Goal: Check status: Check status

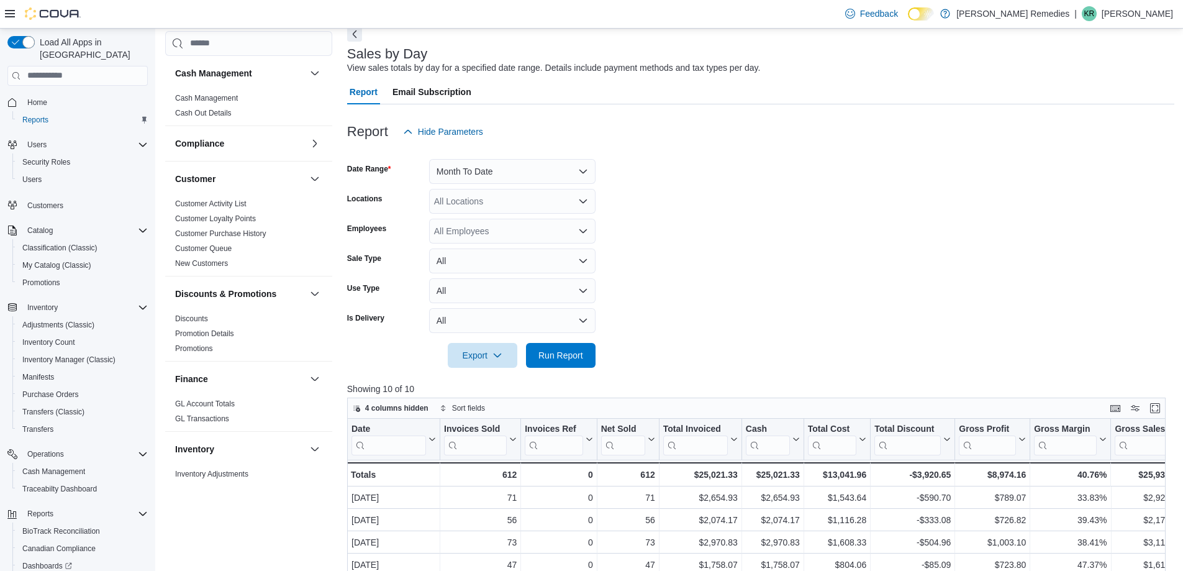
scroll to position [750, 0]
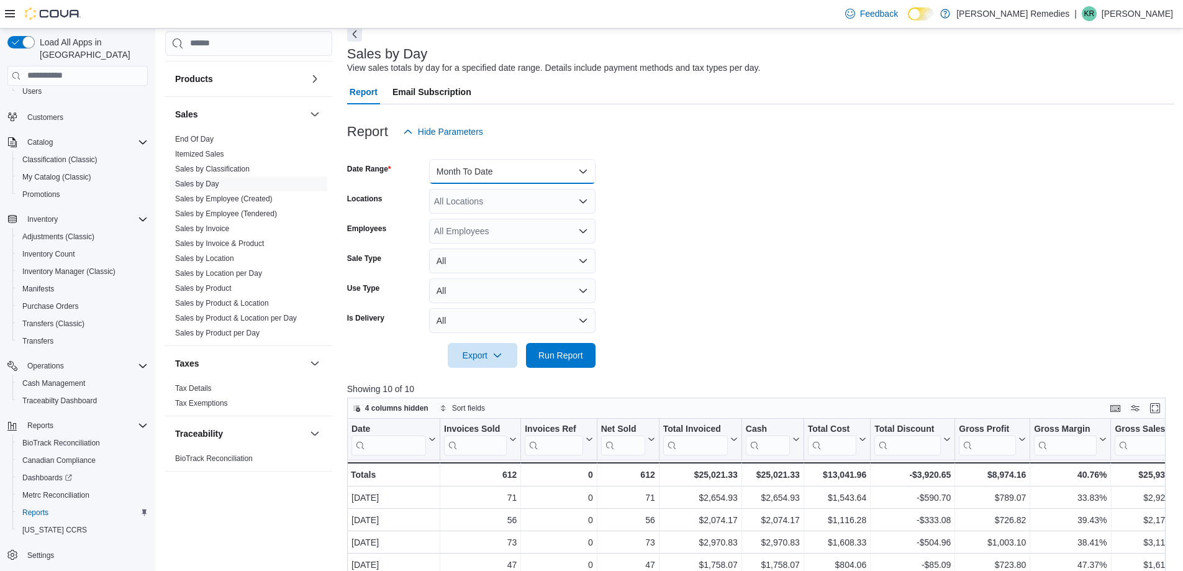
click at [504, 169] on button "Month To Date" at bounding box center [512, 171] width 166 height 25
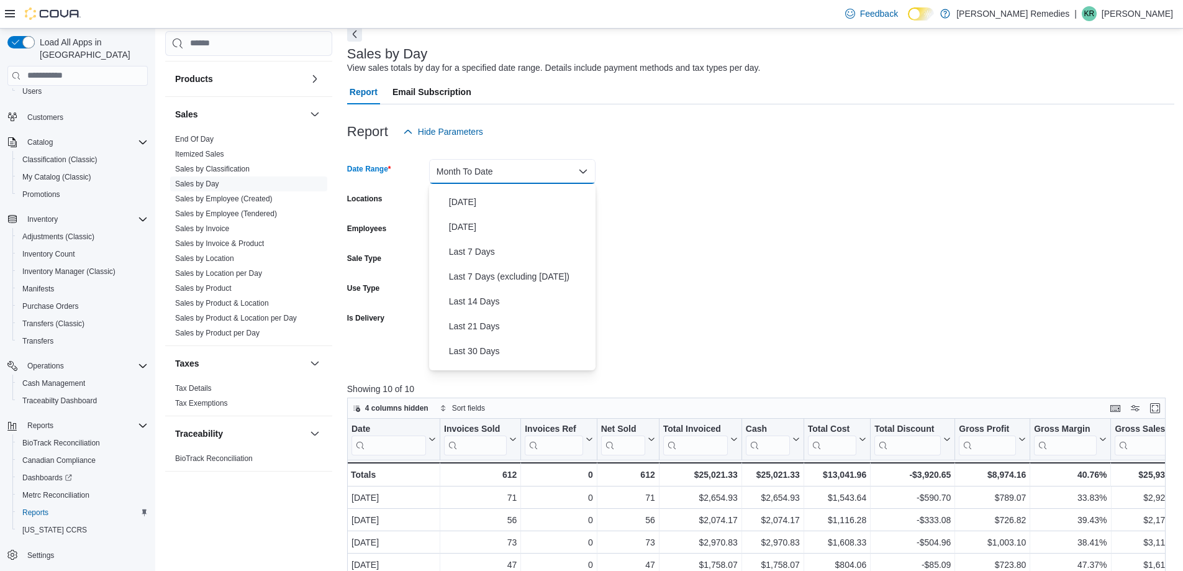
scroll to position [0, 0]
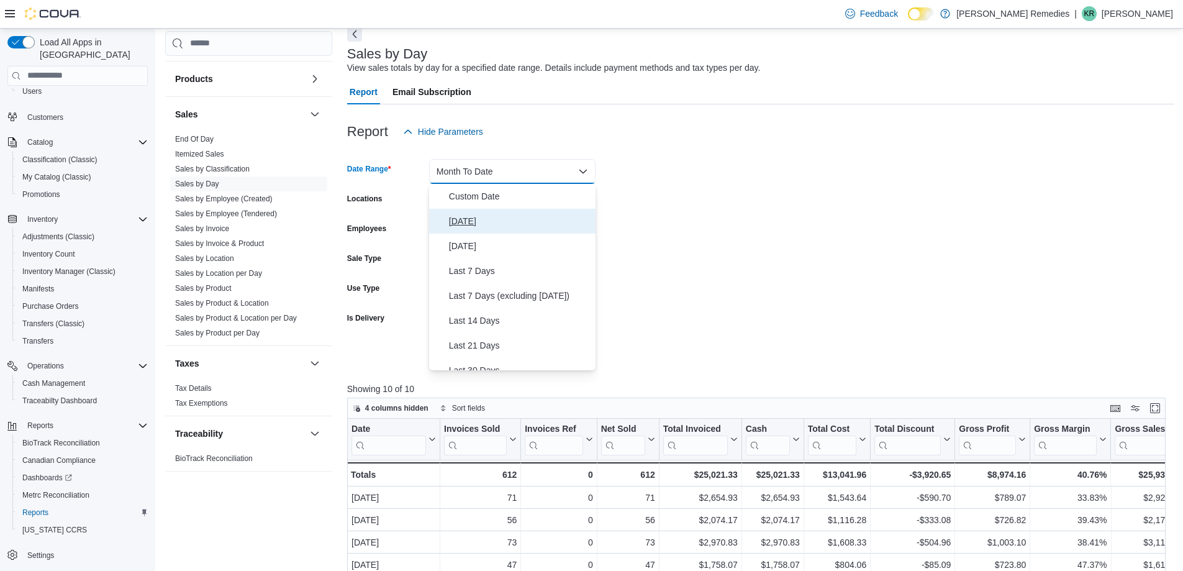
click at [481, 217] on span "[DATE]" at bounding box center [520, 221] width 142 height 15
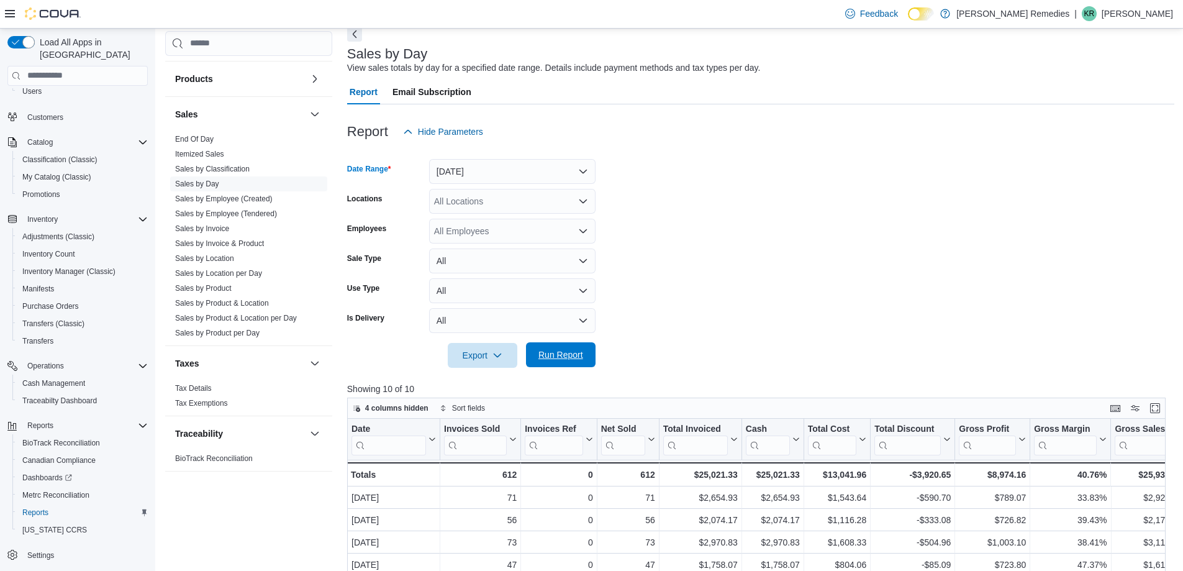
click at [550, 350] on span "Run Report" at bounding box center [560, 354] width 45 height 12
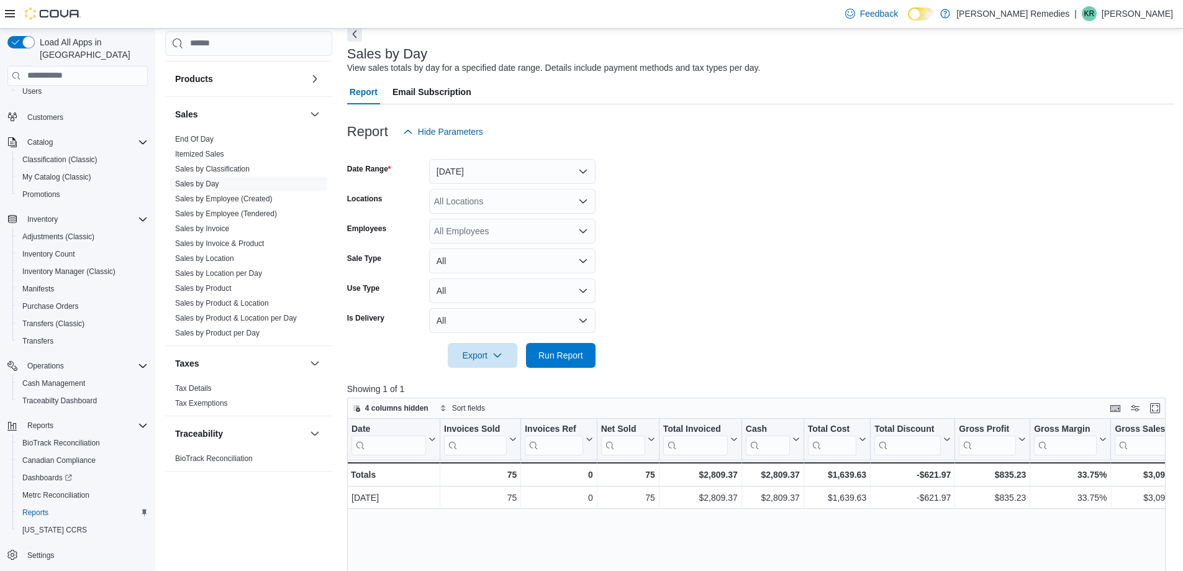
scroll to position [124, 0]
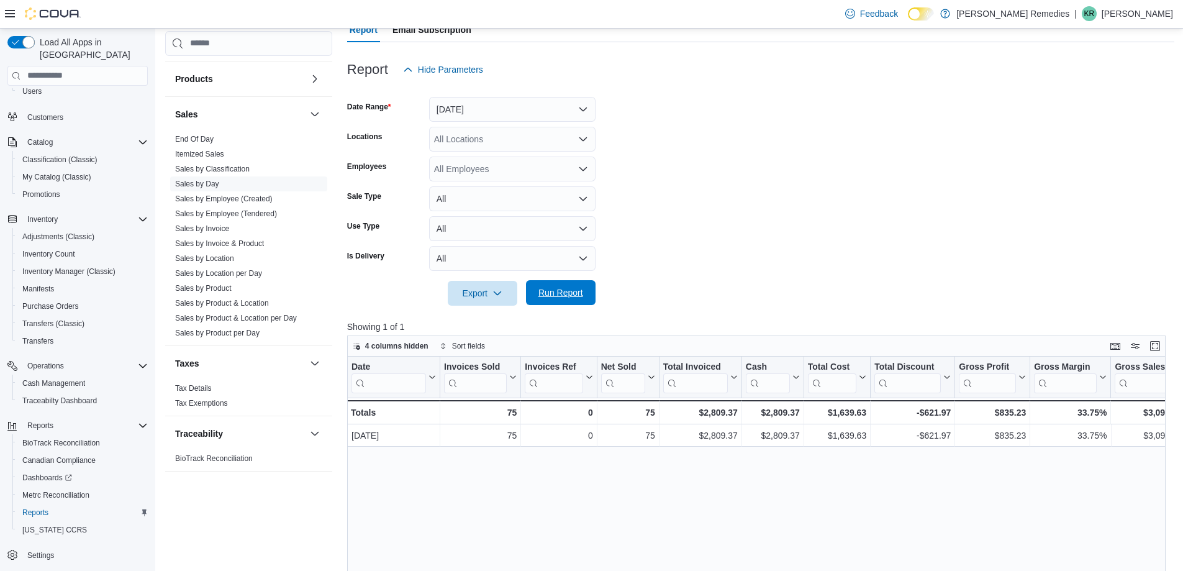
click at [560, 299] on span "Run Report" at bounding box center [560, 292] width 55 height 25
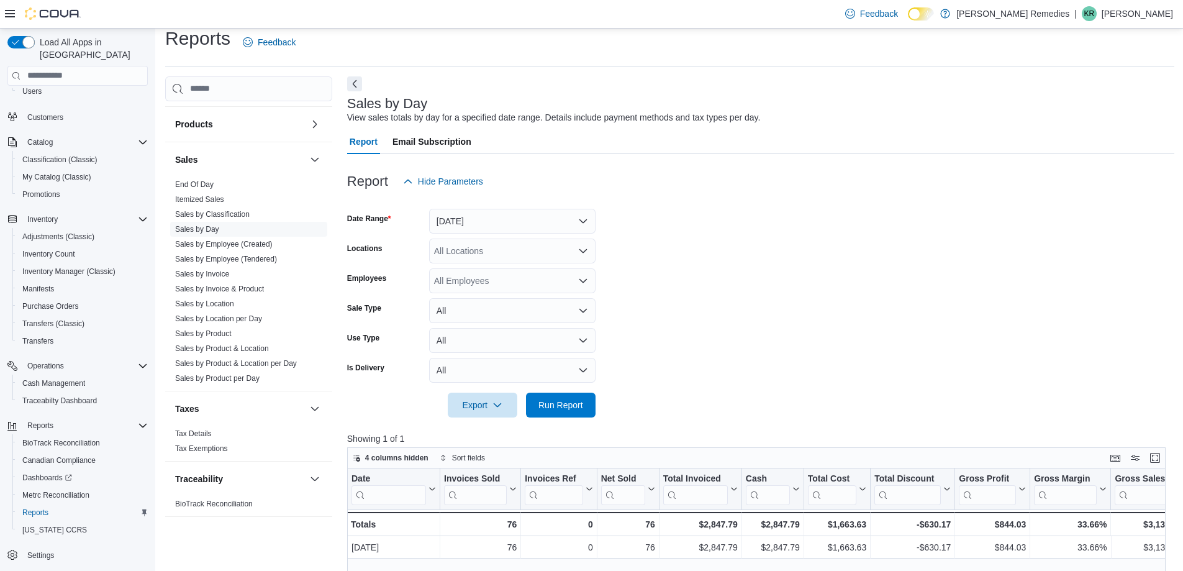
scroll to position [0, 0]
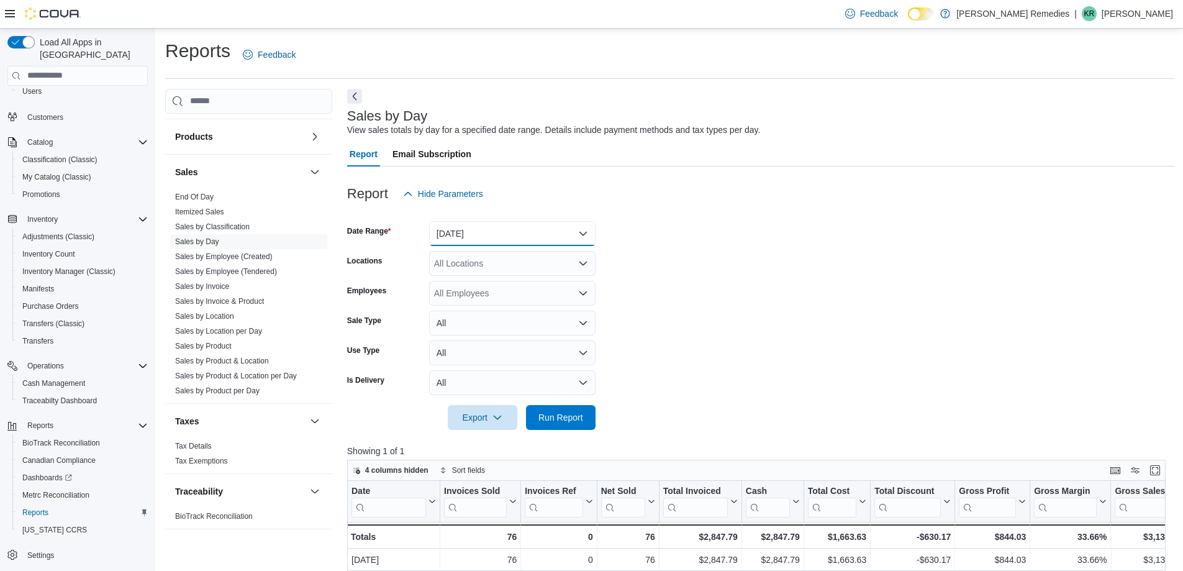
click at [575, 227] on button "[DATE]" at bounding box center [512, 233] width 166 height 25
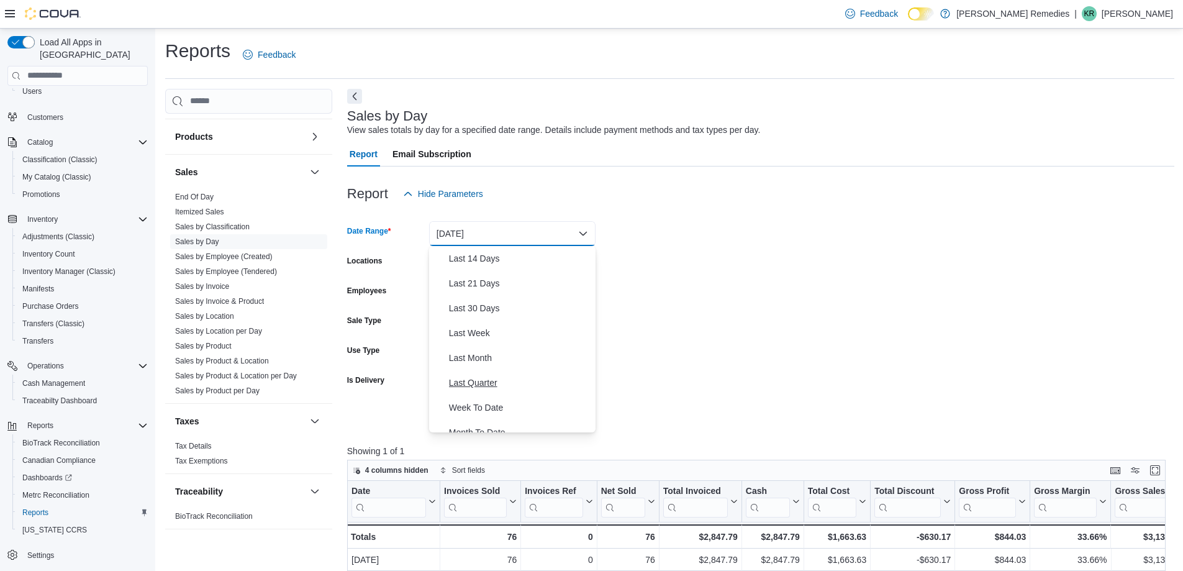
scroll to position [186, 0]
click at [539, 366] on span "Month To Date" at bounding box center [520, 370] width 142 height 15
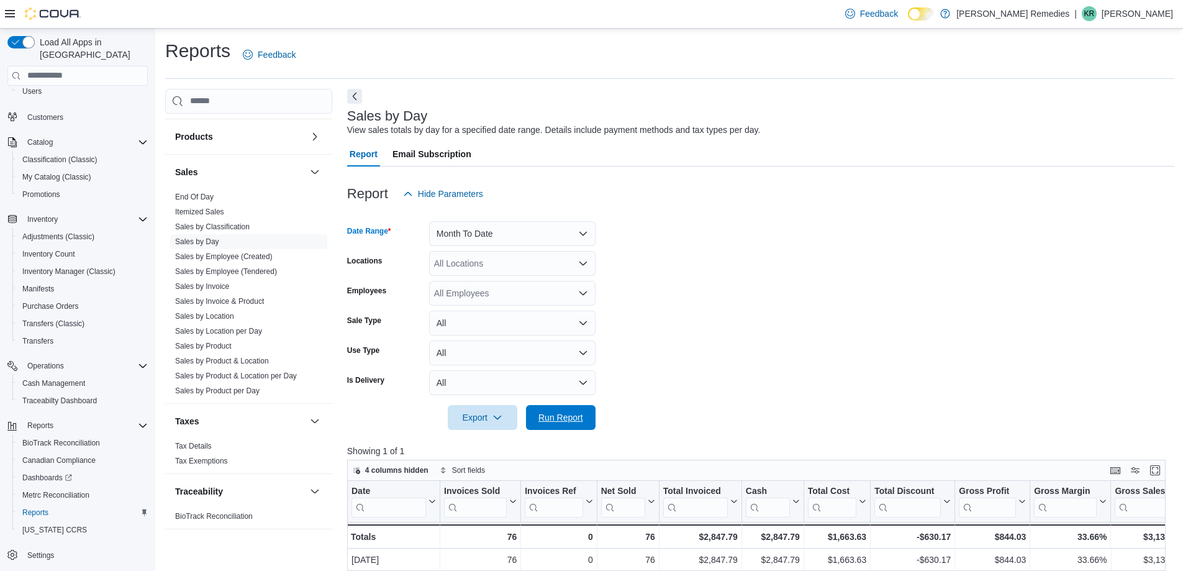
drag, startPoint x: 564, startPoint y: 428, endPoint x: 779, endPoint y: 353, distance: 227.4
click at [564, 428] on span "Run Report" at bounding box center [560, 417] width 55 height 25
